Goal: Check status

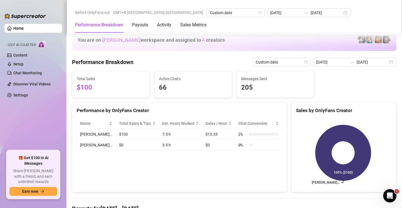
scroll to position [738, 0]
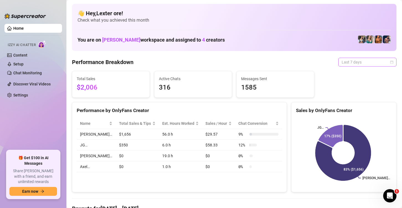
click at [354, 62] on span "Last 7 days" at bounding box center [368, 62] width 52 height 8
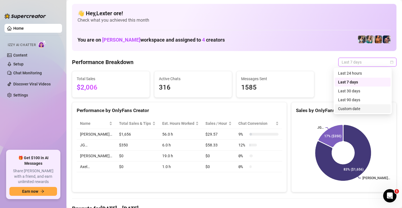
click at [353, 109] on div "Custom date" at bounding box center [362, 108] width 49 height 6
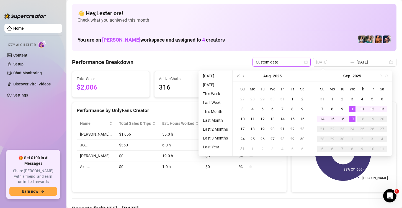
type input "[DATE]"
click at [354, 119] on div "17" at bounding box center [352, 118] width 7 height 7
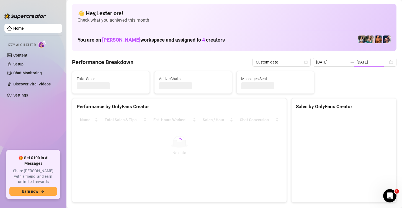
type input "[DATE]"
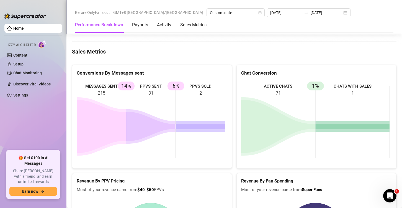
scroll to position [718, 0]
